Goal: Transaction & Acquisition: Purchase product/service

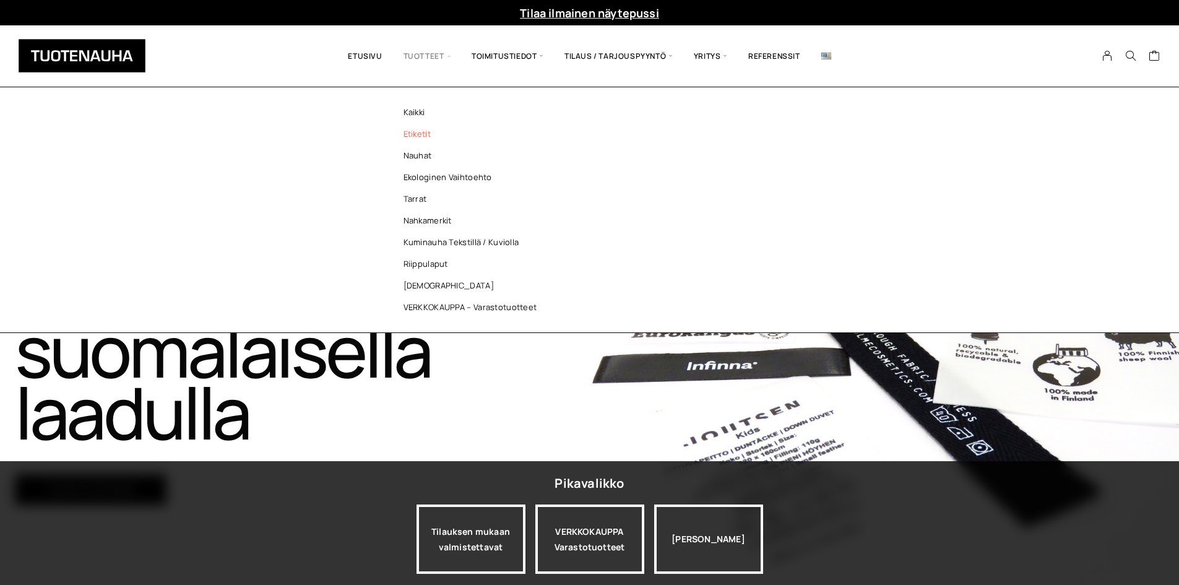
click at [420, 134] on link "Etiketit" at bounding box center [473, 134] width 179 height 22
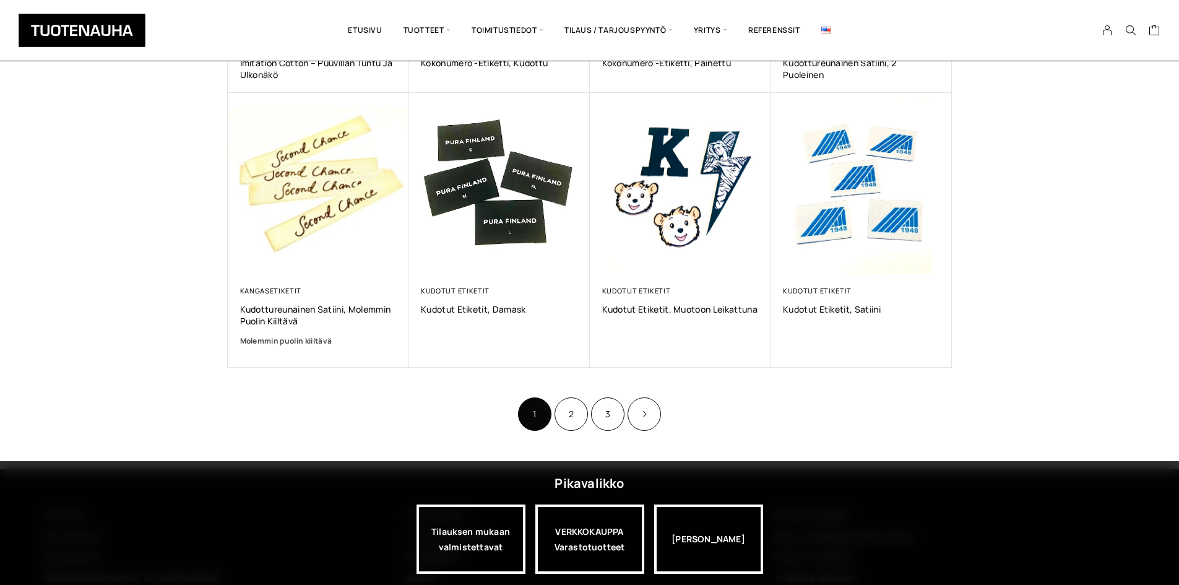
scroll to position [811, 0]
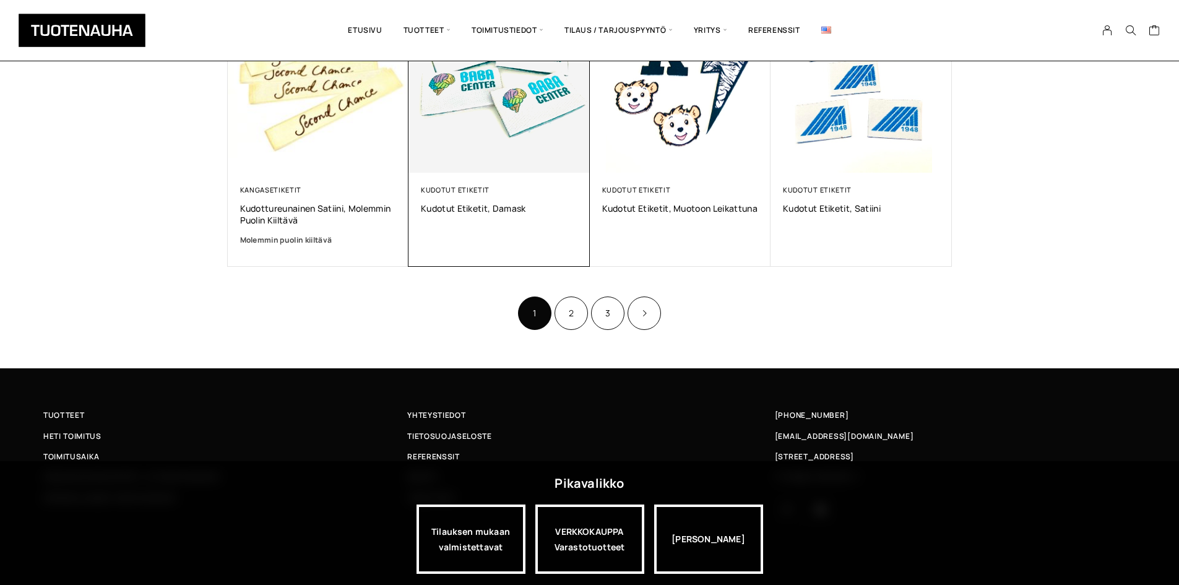
click at [491, 113] on img at bounding box center [499, 82] width 190 height 190
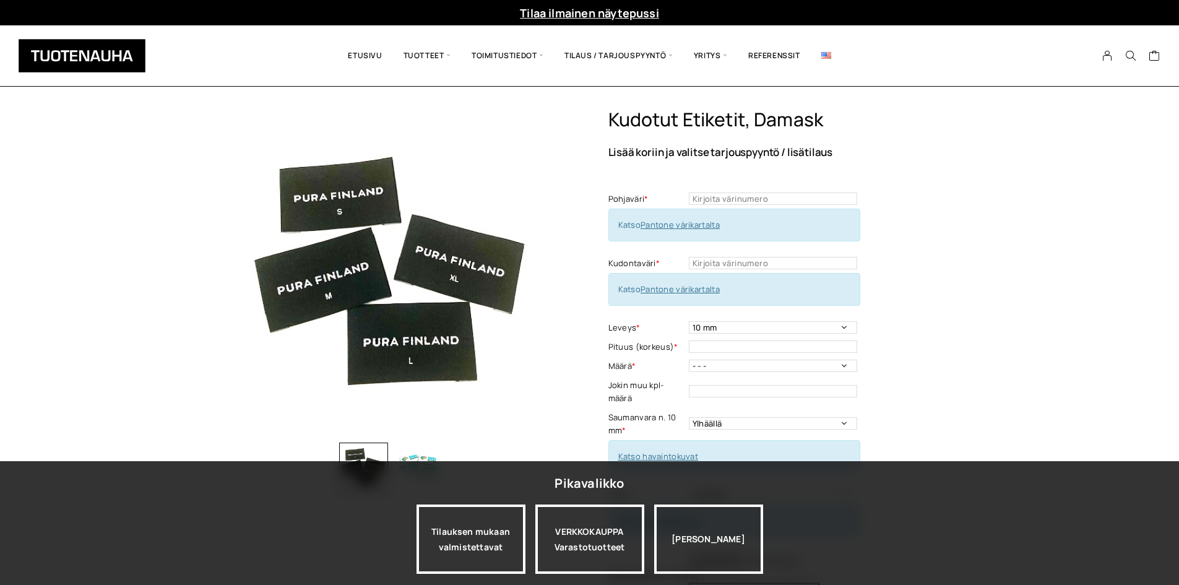
click at [1055, 225] on div "Kudotut etiketit, Damask Lisää koriin ja valitse tarjouspyyntö / lisätilaus Poh…" at bounding box center [589, 510] width 1179 height 804
click at [566, 549] on div "VERKKOKAUPPA Varastotuotteet" at bounding box center [589, 538] width 109 height 69
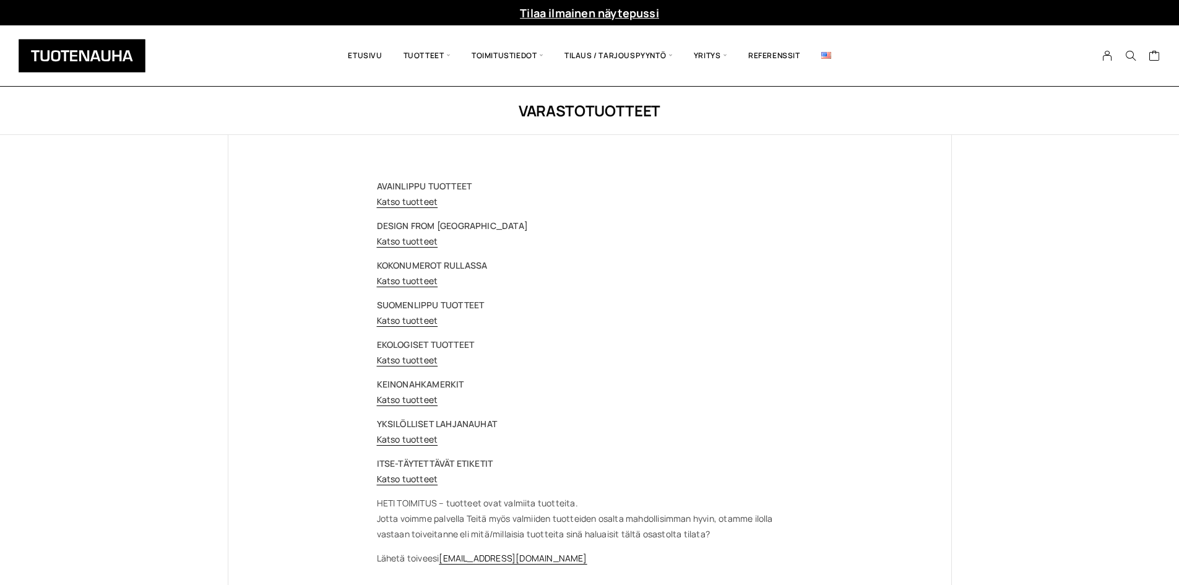
click at [549, 513] on p "HETI TOIMITUS – tuotteet ovat valmiita tuotteita. Jotta voimme palvella Teitä m…" at bounding box center [590, 518] width 426 height 46
